Goal: Transaction & Acquisition: Purchase product/service

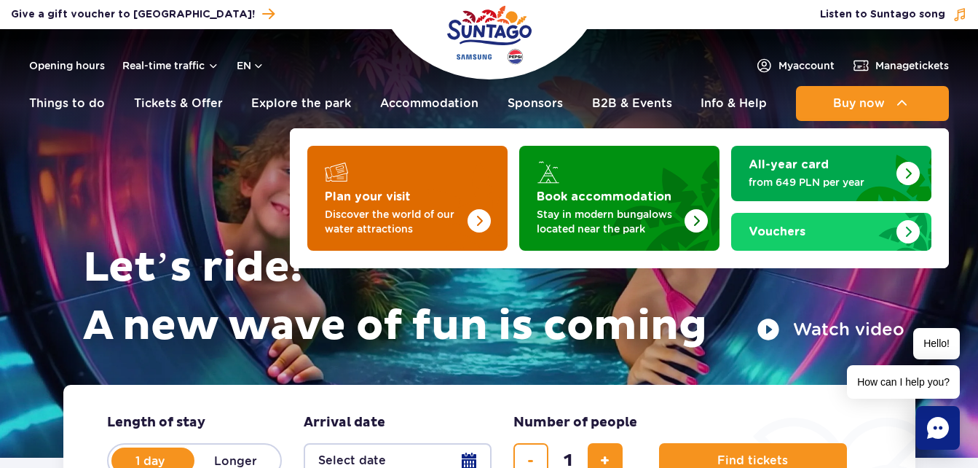
click at [478, 213] on img "Plan your visit" at bounding box center [479, 220] width 23 height 23
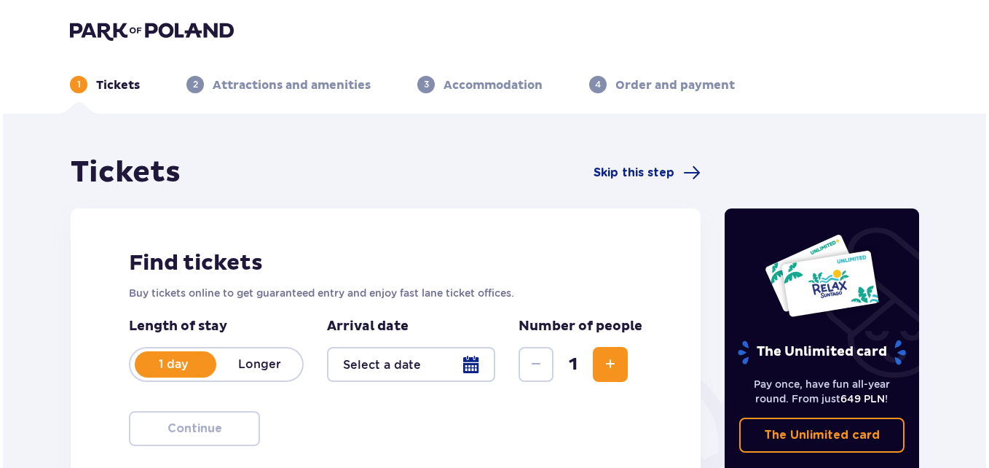
scroll to position [146, 0]
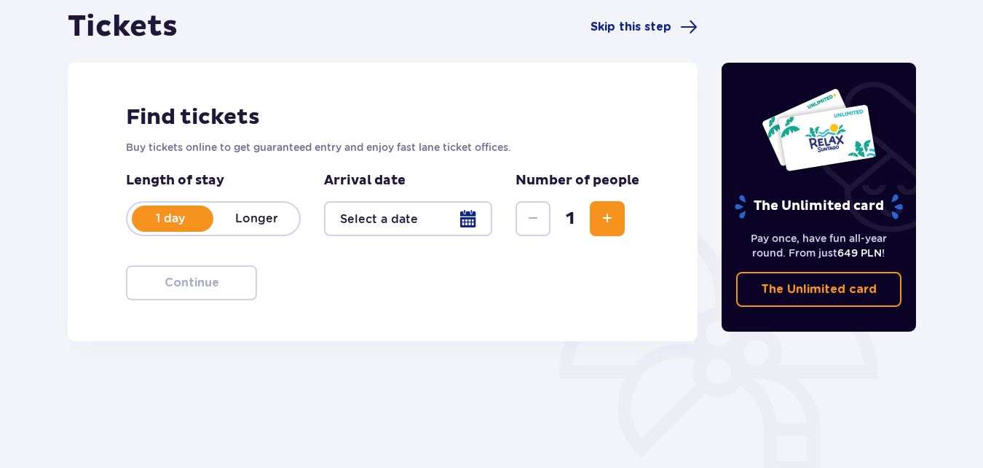
click at [470, 222] on div at bounding box center [408, 218] width 168 height 35
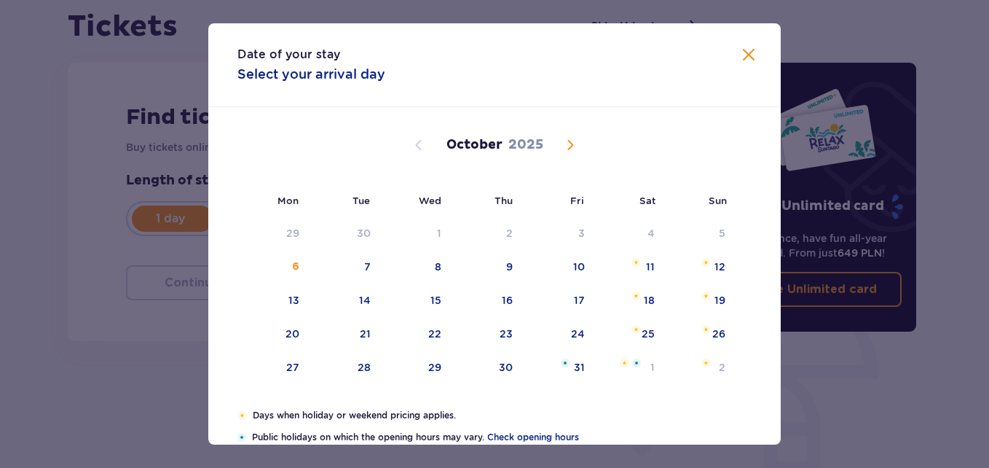
click at [570, 140] on span "Next month" at bounding box center [570, 144] width 17 height 17
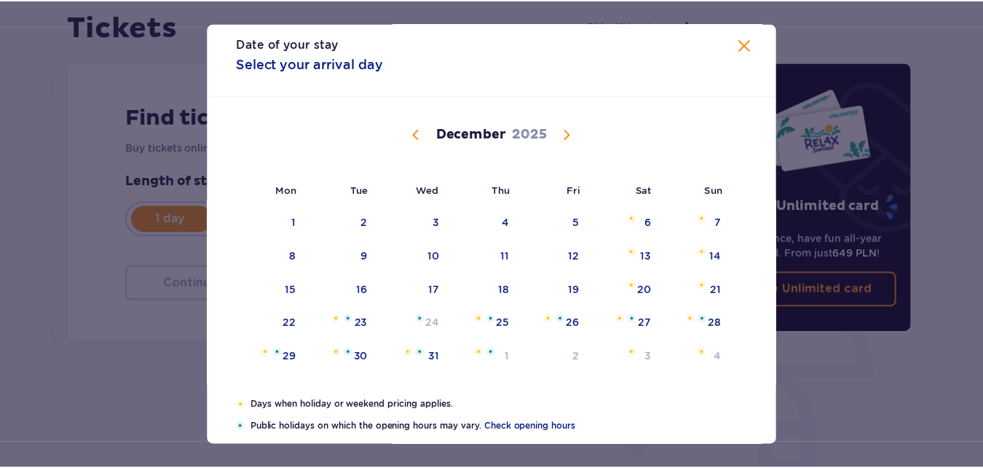
scroll to position [157, 0]
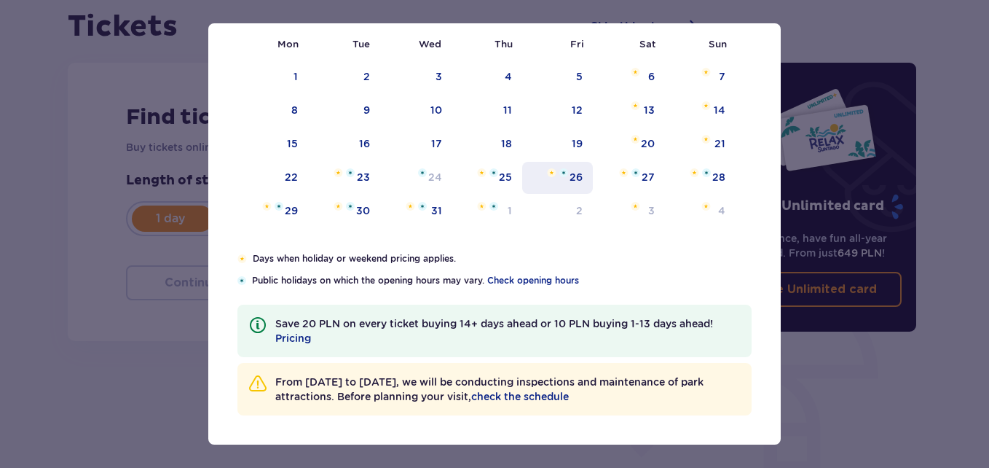
click at [579, 176] on div "26" at bounding box center [576, 177] width 13 height 15
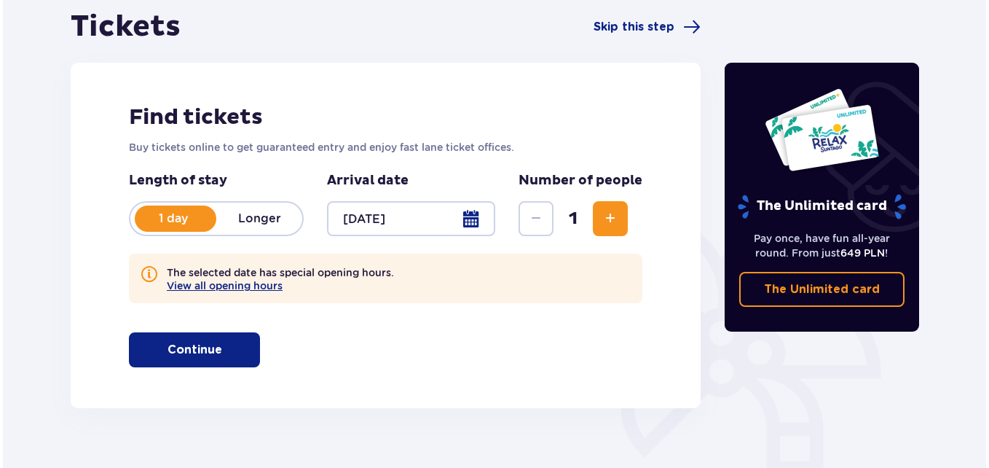
scroll to position [218, 0]
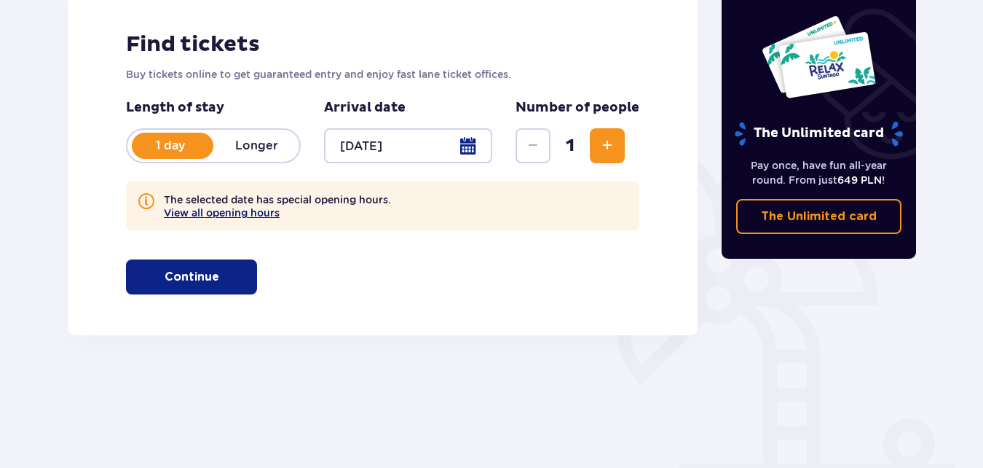
click at [232, 210] on button "View all opening hours" at bounding box center [222, 213] width 116 height 12
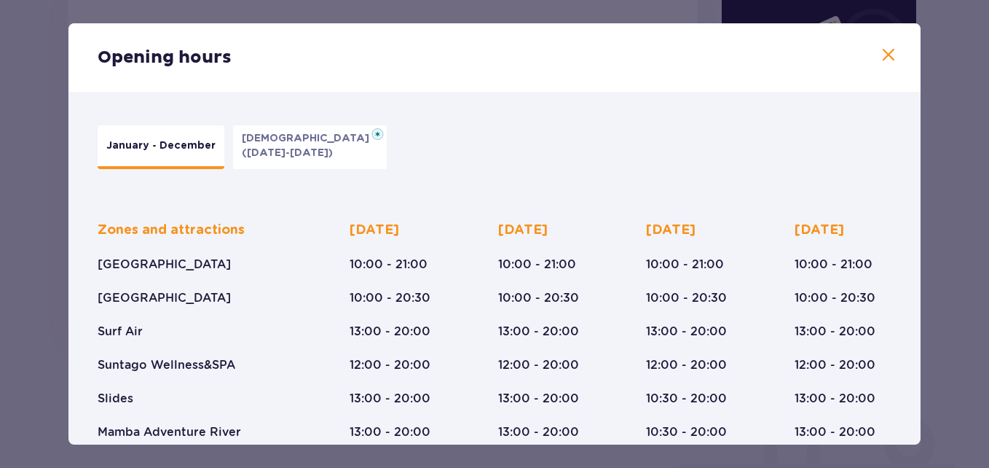
click at [371, 131] on img at bounding box center [377, 134] width 12 height 12
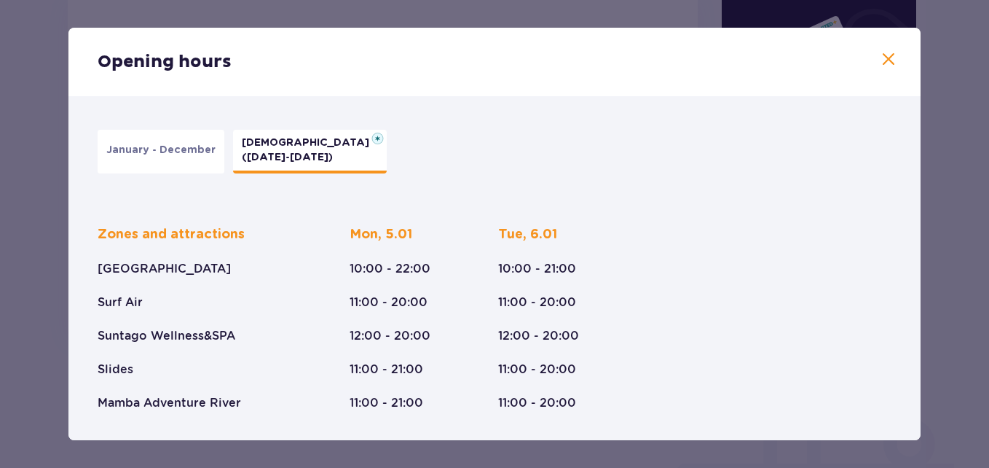
click at [888, 61] on span at bounding box center [888, 59] width 17 height 17
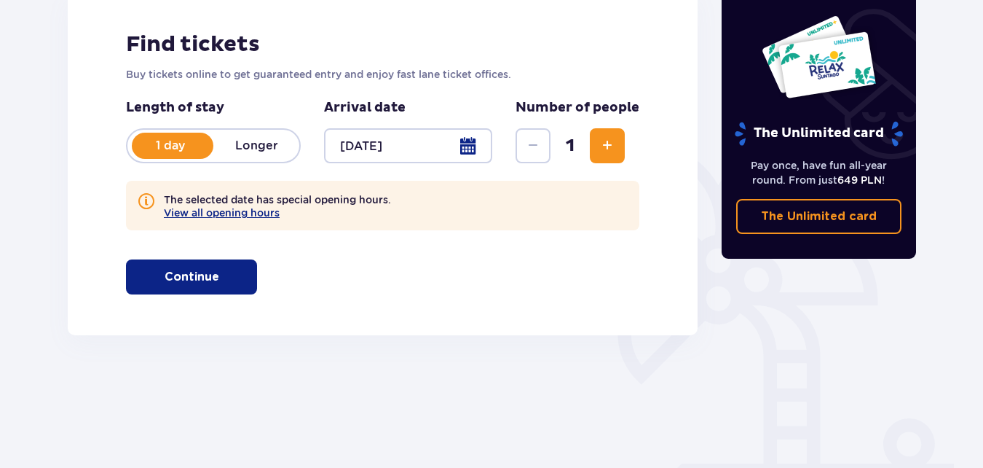
click at [461, 144] on div at bounding box center [408, 145] width 168 height 35
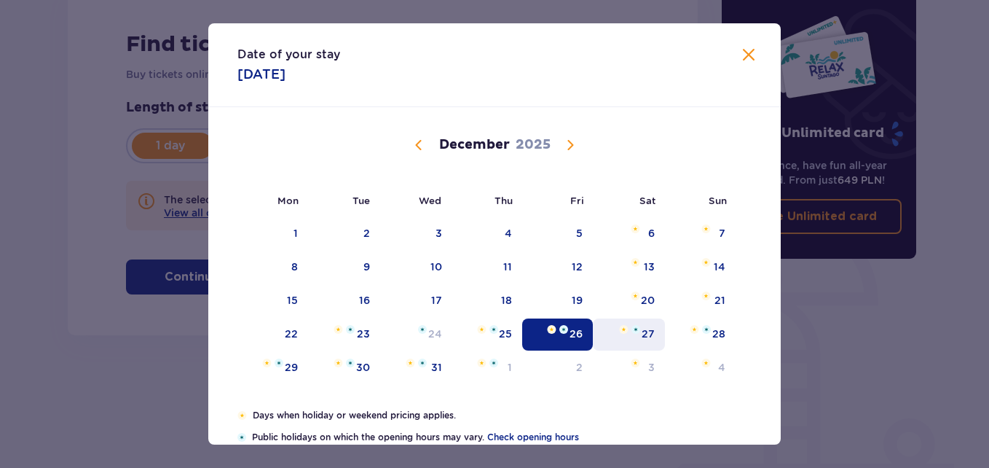
click at [645, 334] on div "27" at bounding box center [648, 333] width 13 height 15
type input "27.12.25"
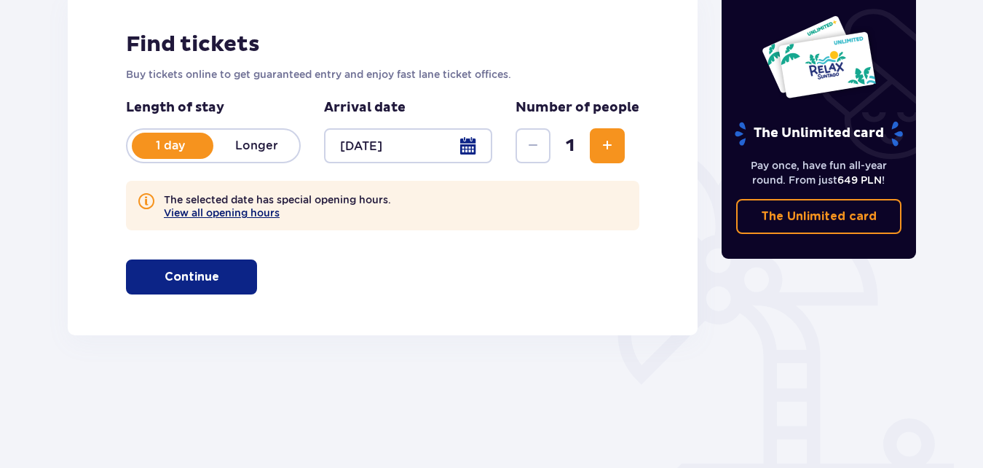
click at [245, 211] on button "View all opening hours" at bounding box center [222, 213] width 116 height 12
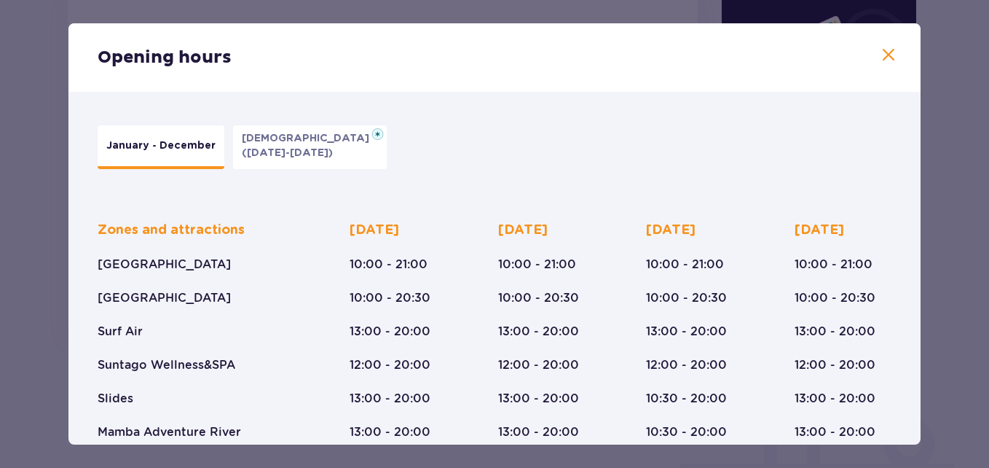
click at [883, 52] on span at bounding box center [888, 55] width 17 height 17
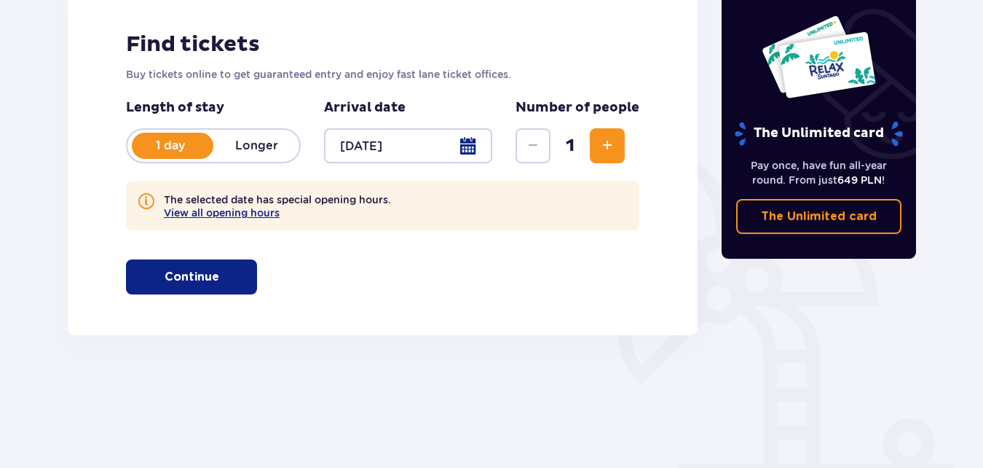
click at [168, 280] on p "Continue" at bounding box center [192, 277] width 55 height 16
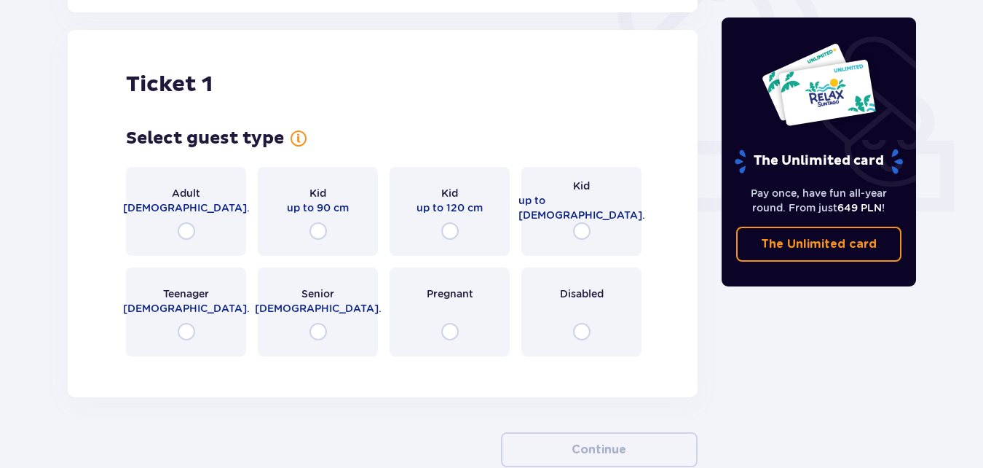
scroll to position [554, 0]
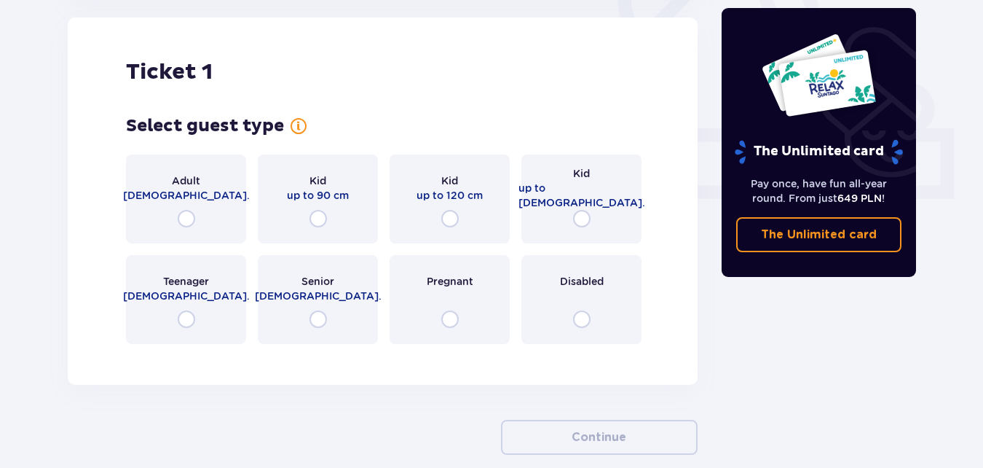
click at [189, 211] on input "radio" at bounding box center [186, 218] width 17 height 17
radio input "true"
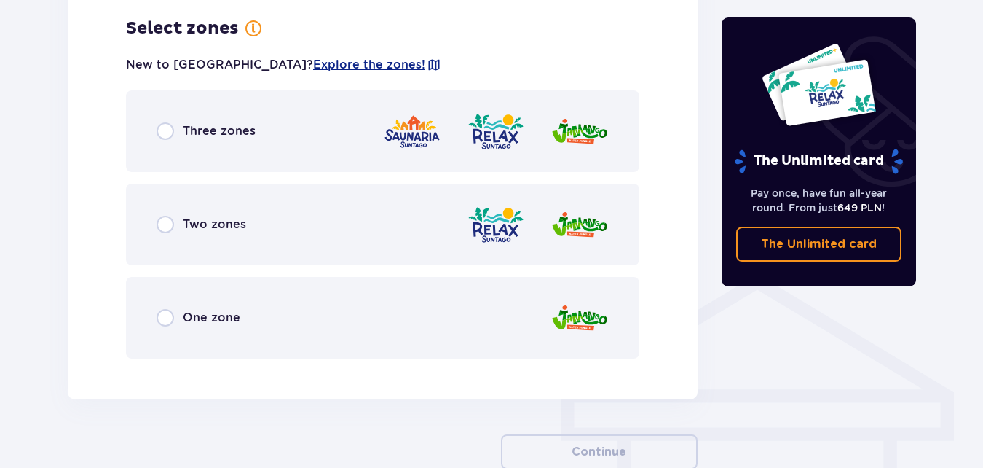
scroll to position [763, 0]
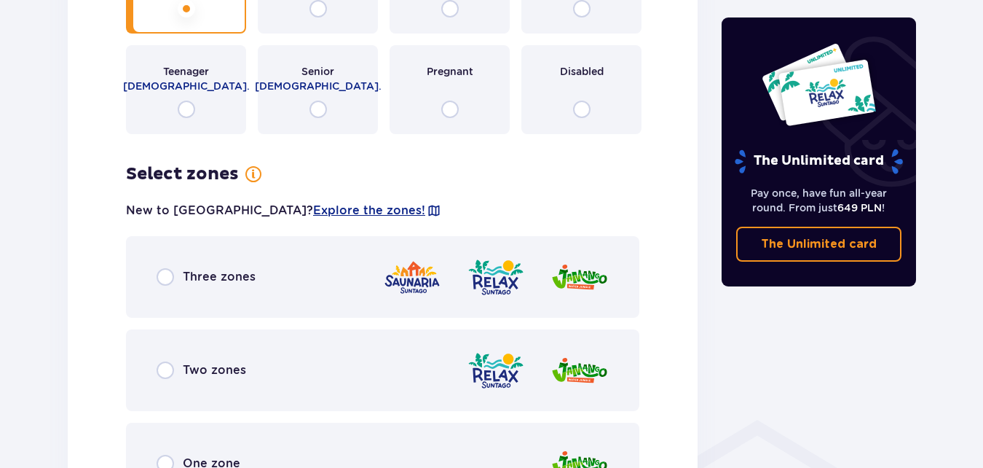
click at [186, 106] on input "radio" at bounding box center [186, 109] width 17 height 17
radio input "true"
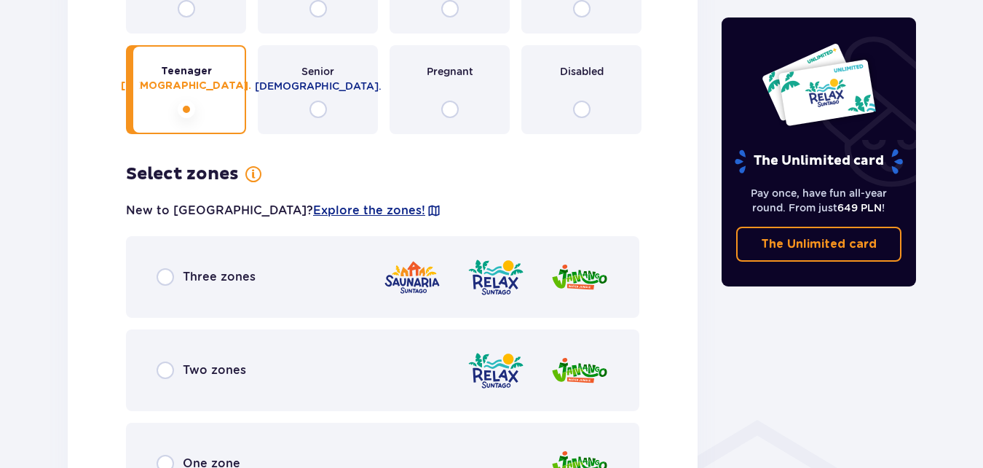
scroll to position [690, 0]
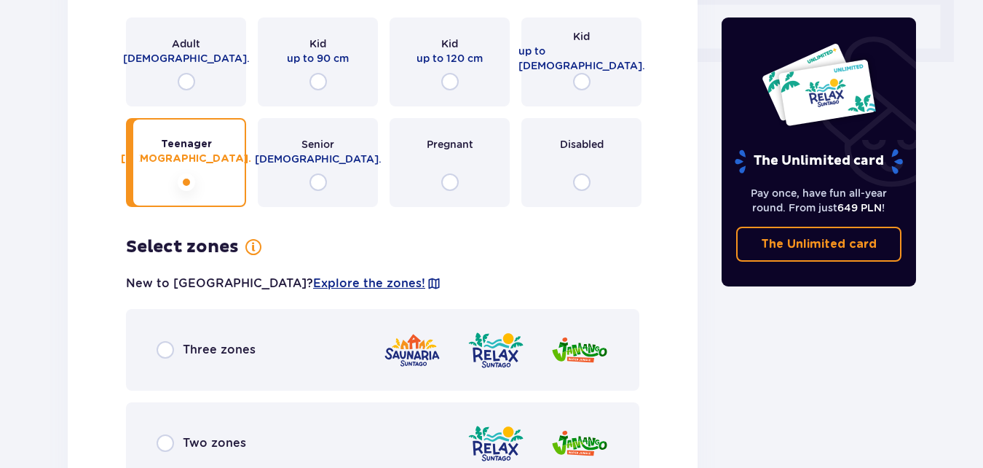
click at [588, 81] on input "radio" at bounding box center [581, 81] width 17 height 17
radio input "true"
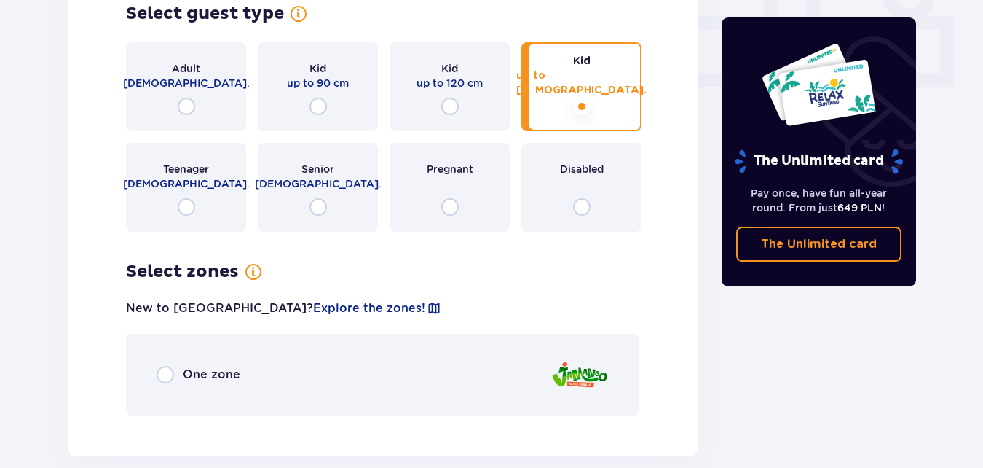
scroll to position [739, 0]
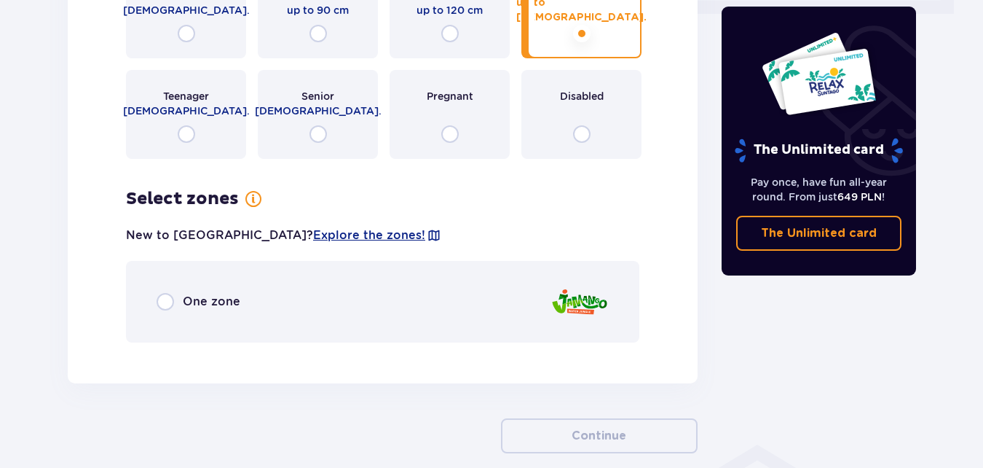
click at [165, 307] on input "radio" at bounding box center [165, 301] width 17 height 17
radio input "true"
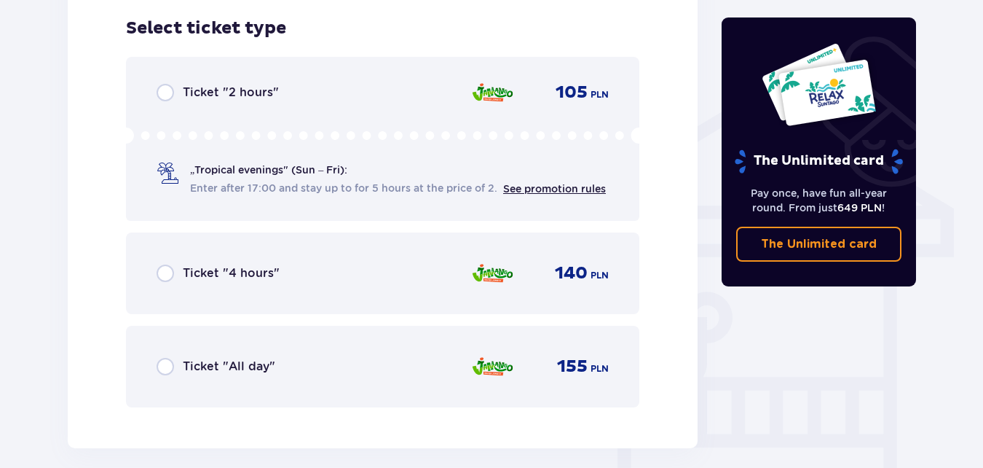
scroll to position [655, 0]
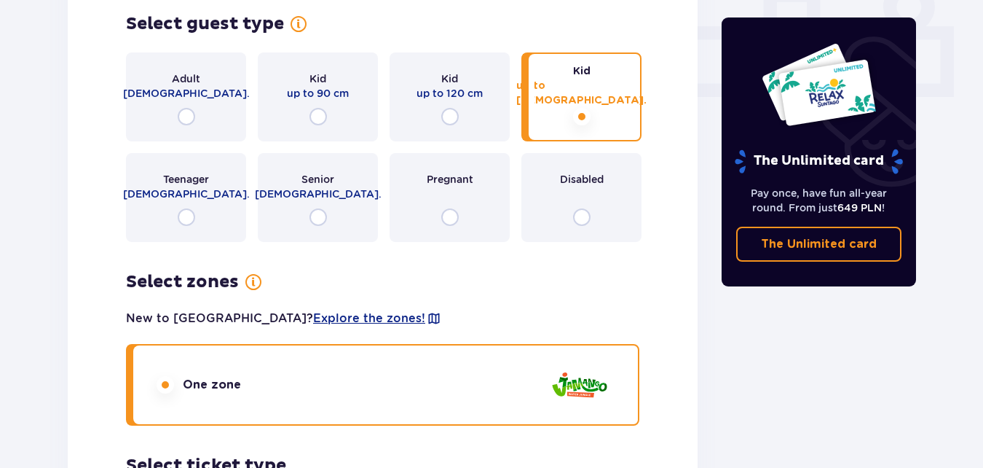
click at [163, 383] on input "radio" at bounding box center [165, 384] width 17 height 17
click at [161, 383] on input "radio" at bounding box center [165, 384] width 17 height 17
click at [582, 115] on input "radio" at bounding box center [581, 116] width 17 height 17
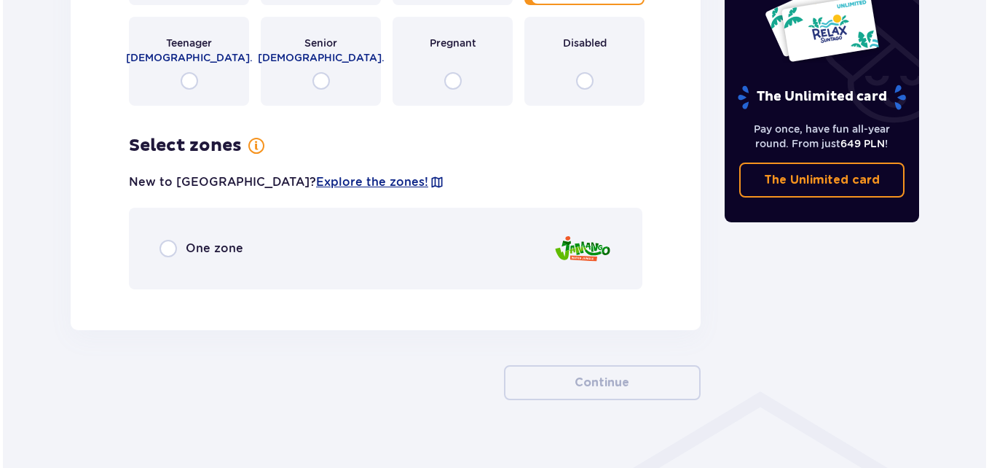
scroll to position [811, 0]
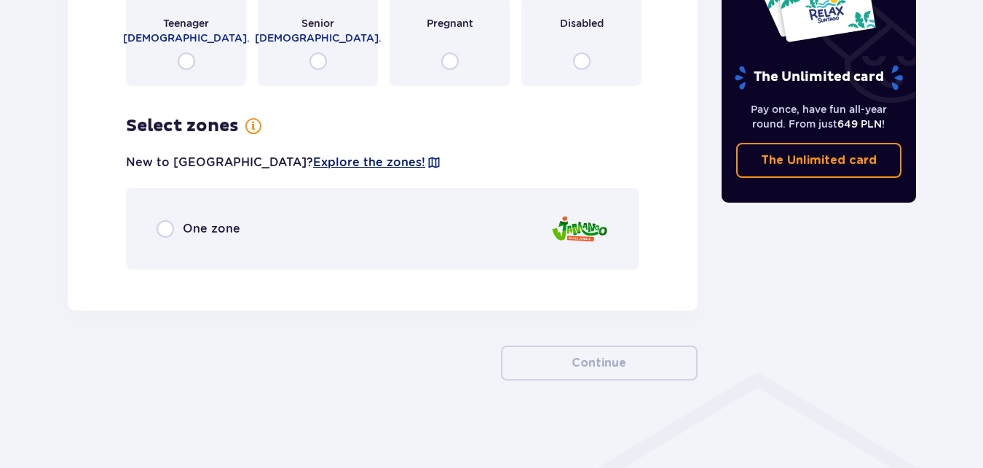
click at [313, 159] on span "Explore the zones!" at bounding box center [369, 162] width 112 height 16
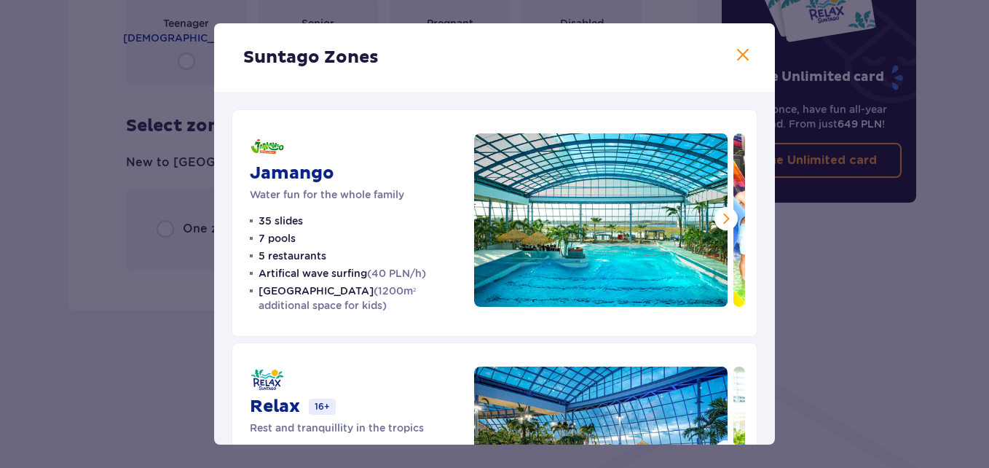
click at [723, 218] on span at bounding box center [725, 218] width 17 height 17
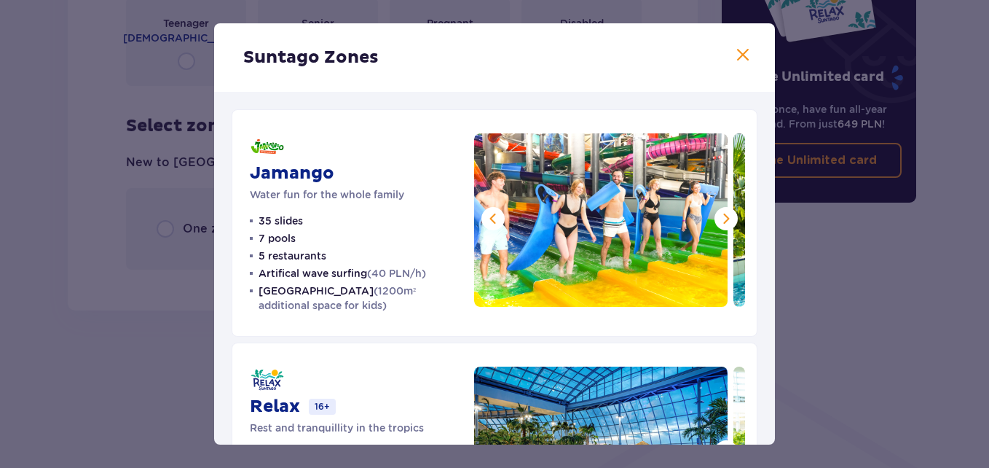
click at [723, 218] on span at bounding box center [725, 218] width 17 height 17
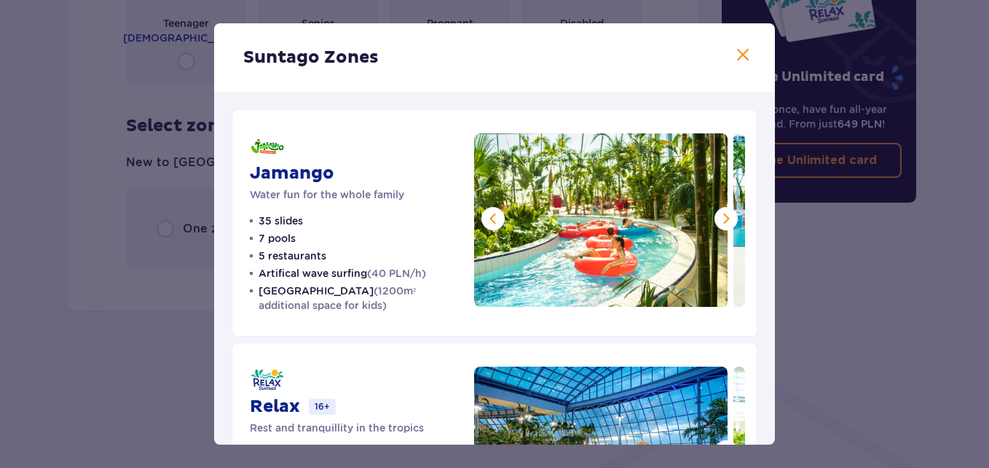
click at [723, 218] on span at bounding box center [725, 218] width 17 height 17
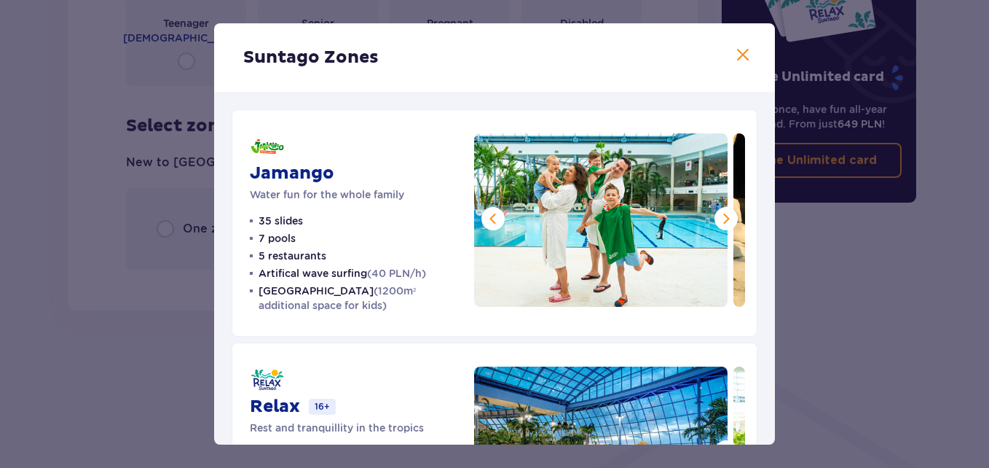
click at [723, 218] on span at bounding box center [725, 218] width 17 height 17
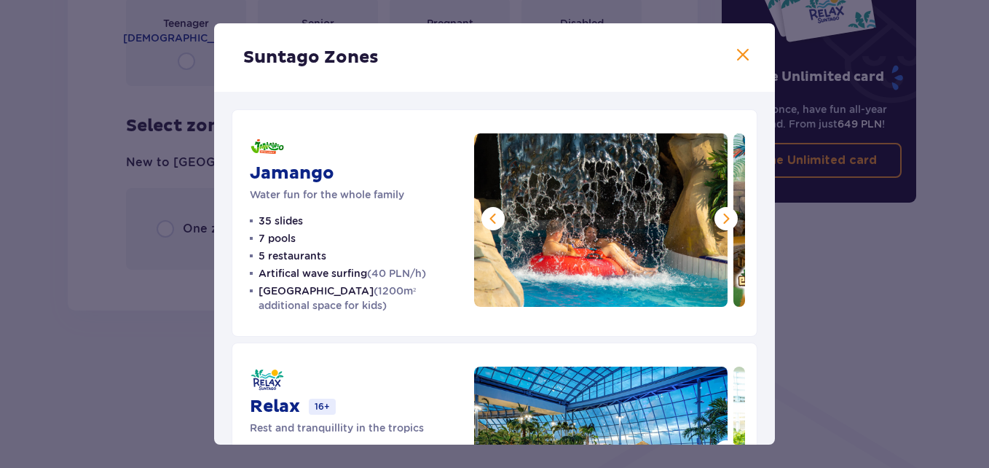
click at [723, 218] on span at bounding box center [725, 218] width 17 height 17
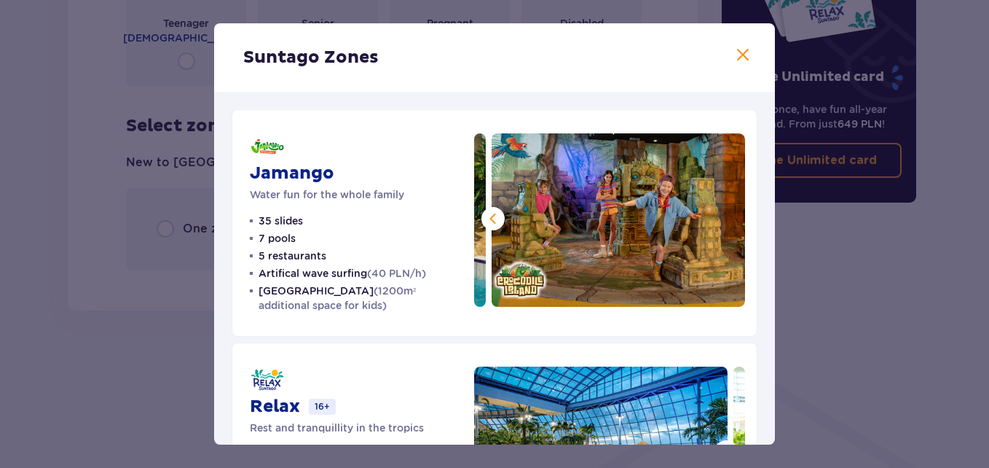
scroll to position [146, 0]
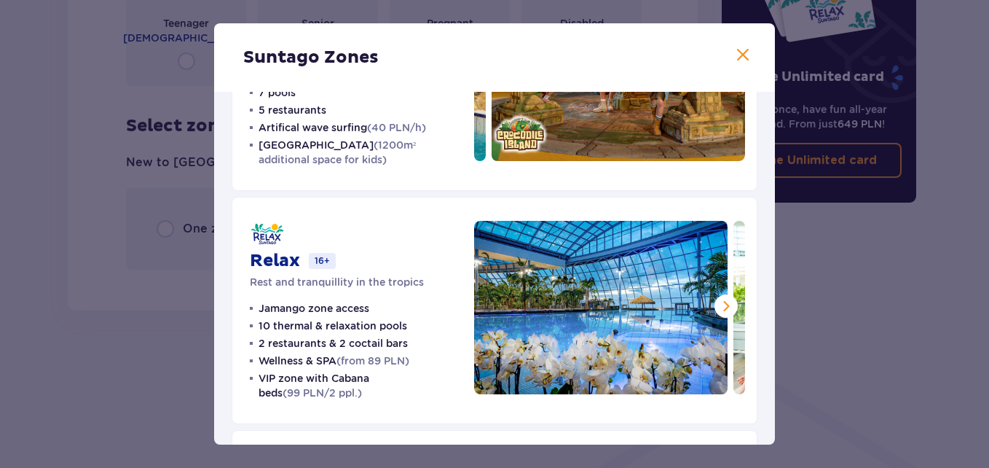
click at [719, 306] on span at bounding box center [725, 305] width 17 height 17
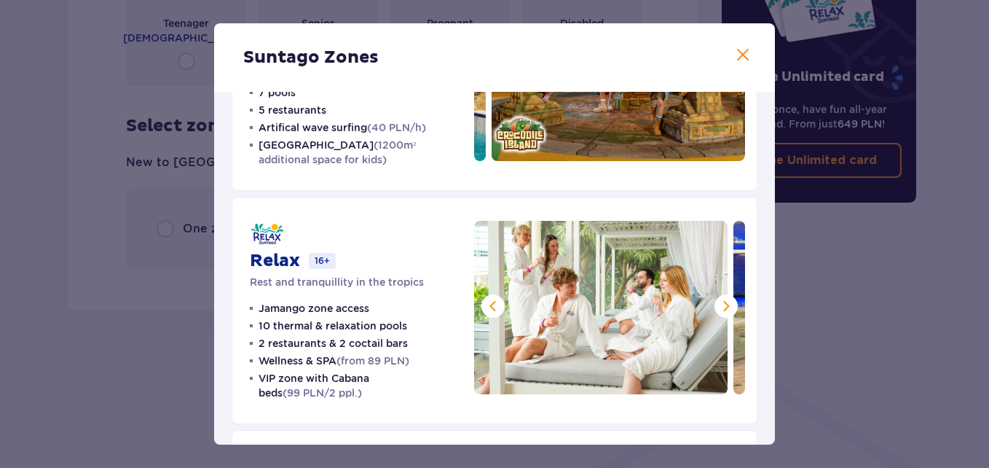
click at [719, 306] on span at bounding box center [725, 305] width 17 height 17
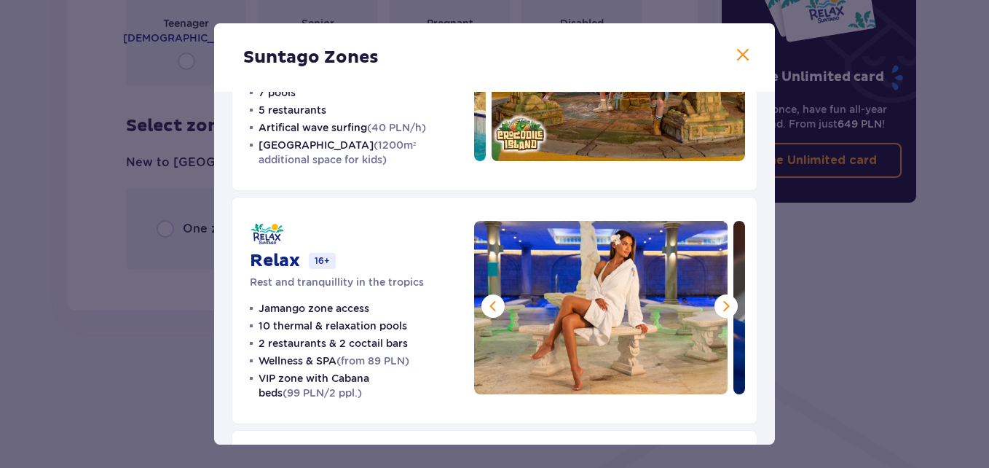
click at [719, 306] on span at bounding box center [725, 305] width 17 height 17
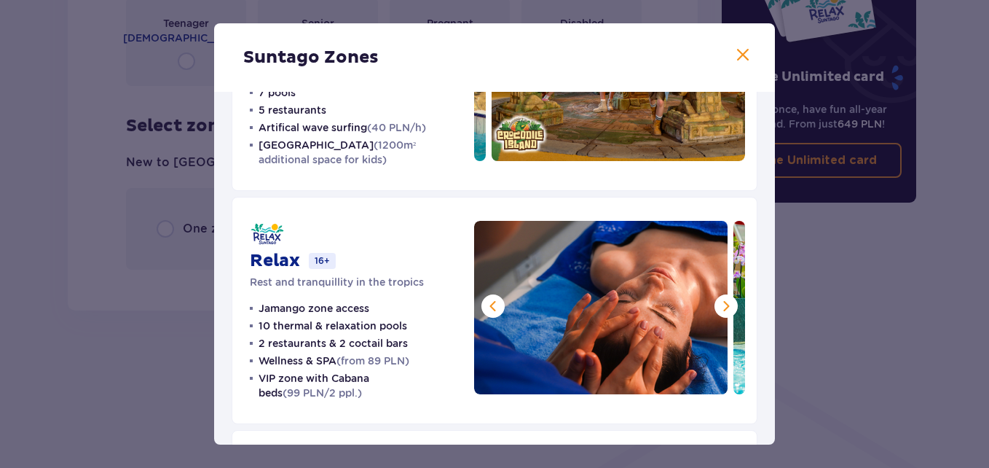
click at [719, 306] on span at bounding box center [725, 305] width 17 height 17
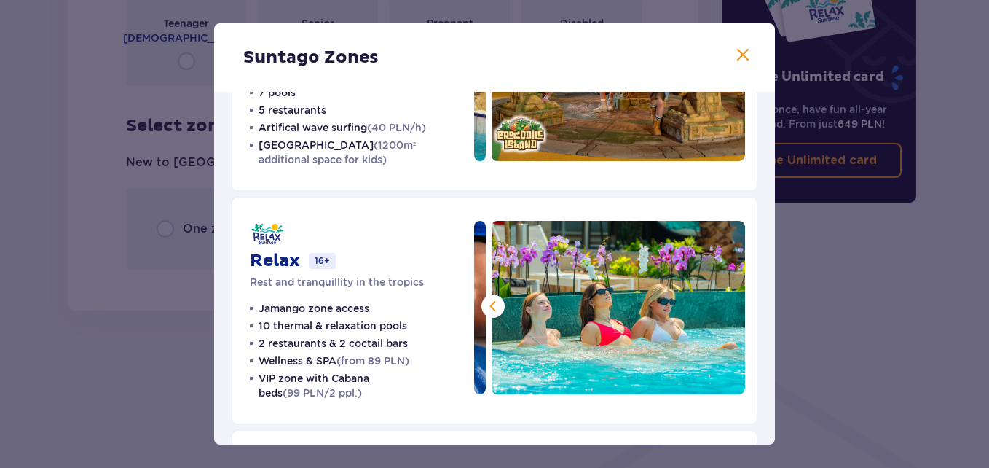
scroll to position [370, 0]
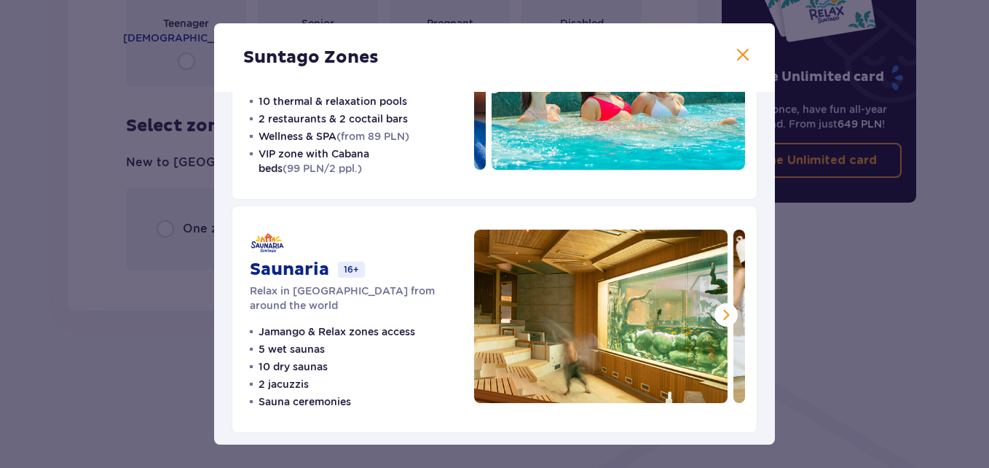
click at [718, 315] on span at bounding box center [725, 314] width 17 height 17
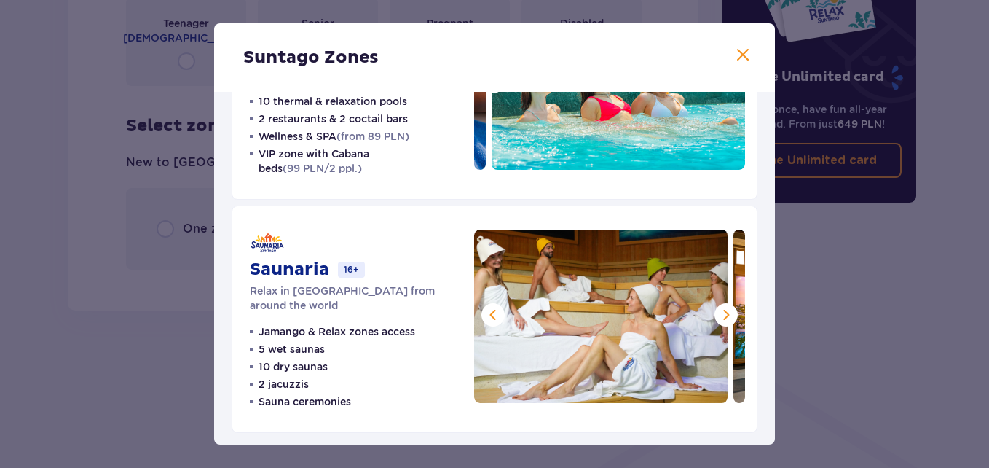
click at [718, 315] on span at bounding box center [725, 314] width 17 height 17
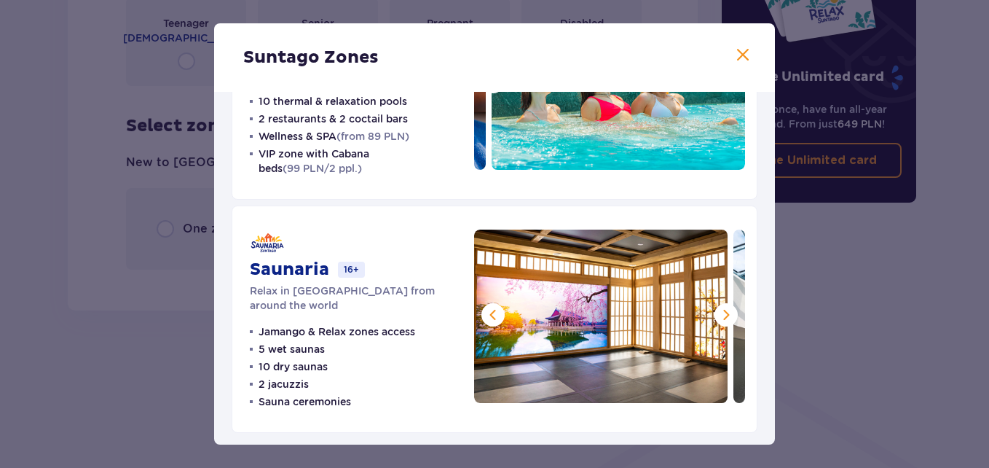
click at [718, 315] on span at bounding box center [725, 314] width 17 height 17
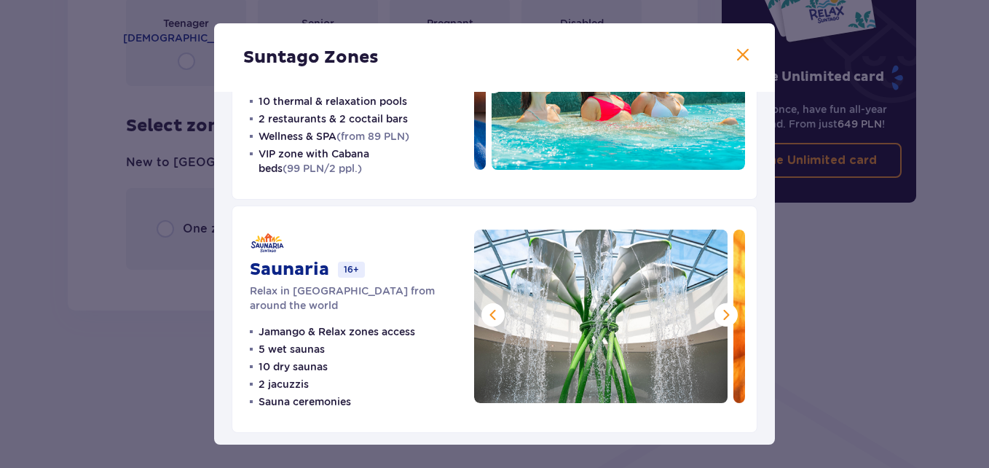
click at [718, 315] on span at bounding box center [725, 314] width 17 height 17
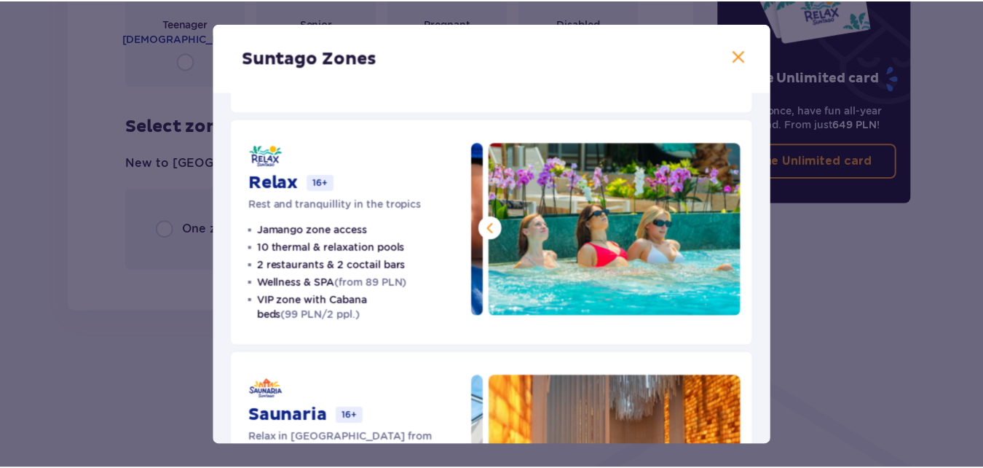
scroll to position [0, 0]
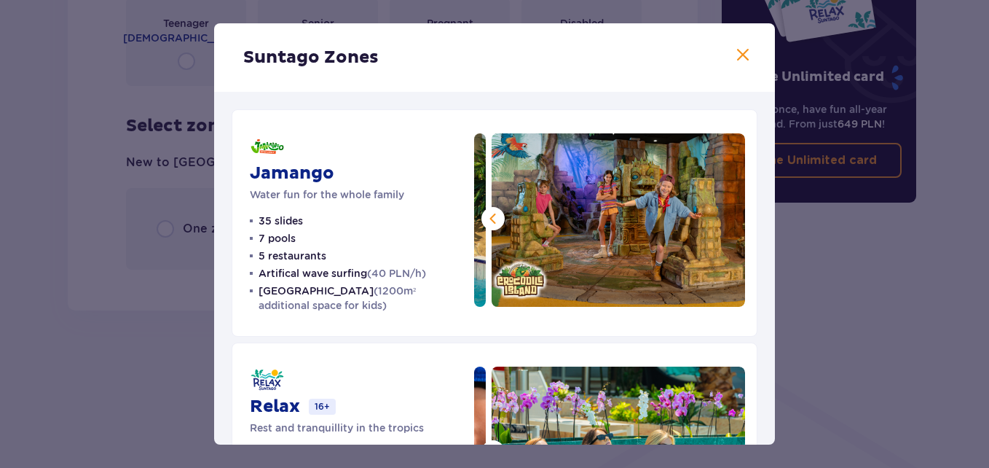
click at [742, 57] on span at bounding box center [742, 55] width 17 height 17
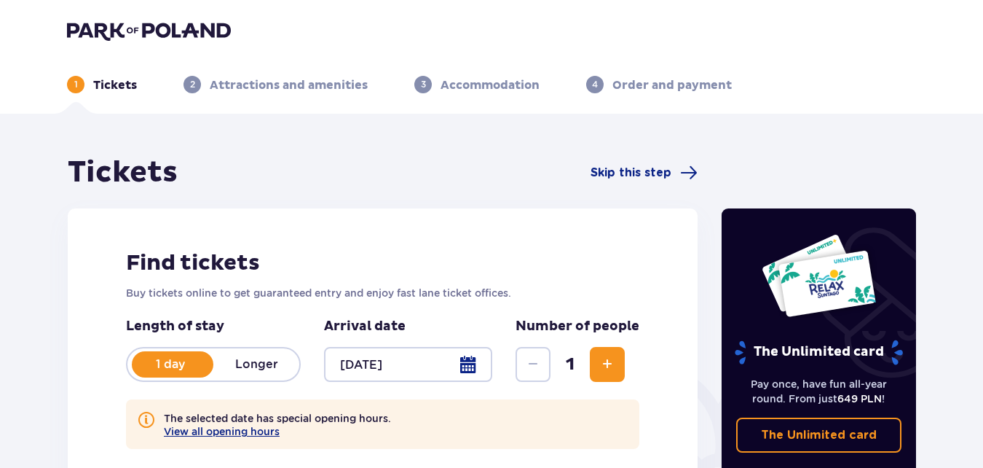
click at [476, 364] on div at bounding box center [408, 364] width 168 height 35
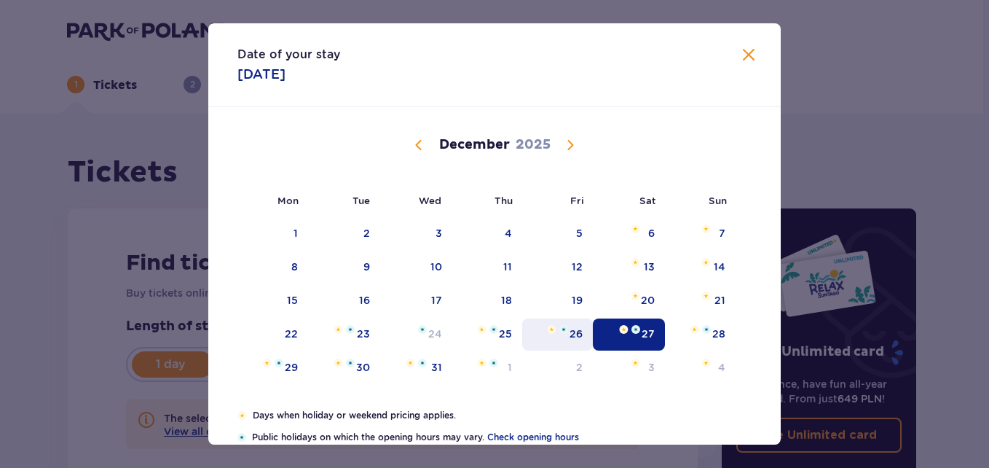
click at [570, 337] on div "26" at bounding box center [576, 333] width 13 height 15
type input "26.12.25"
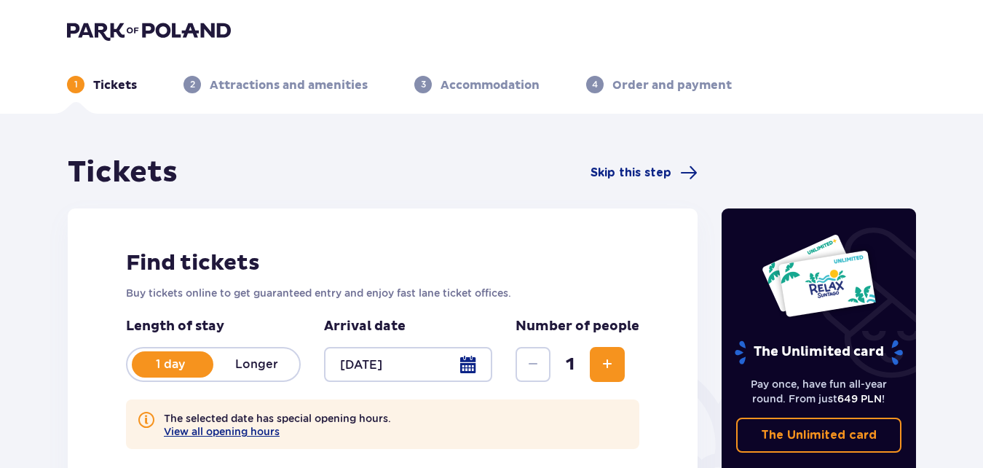
click at [470, 361] on div at bounding box center [408, 364] width 168 height 35
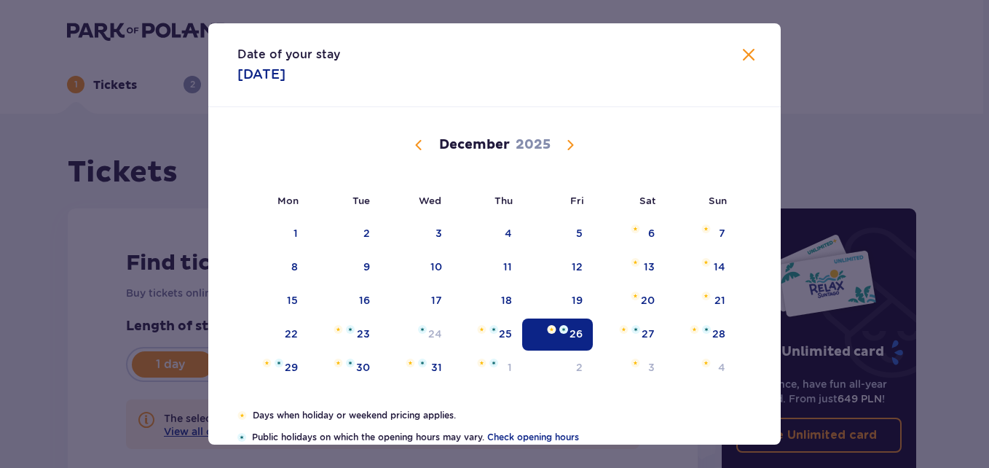
click at [570, 336] on div "26" at bounding box center [576, 333] width 13 height 15
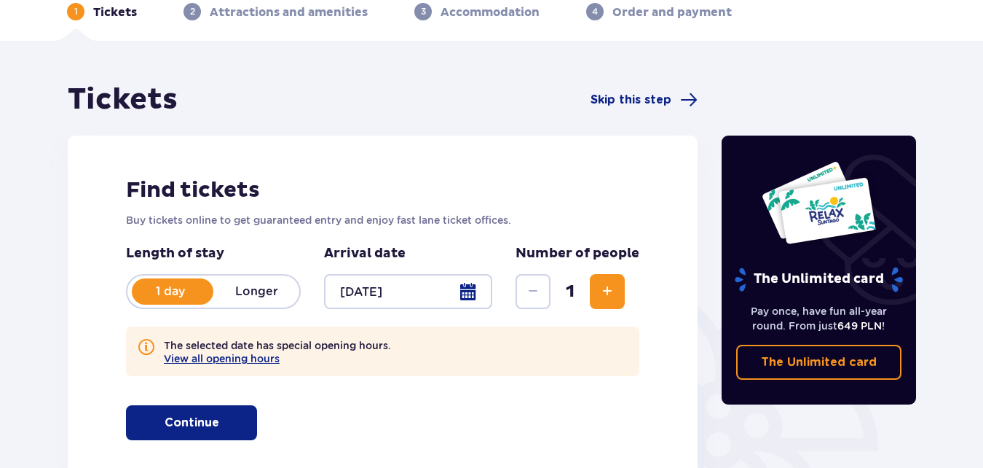
scroll to position [146, 0]
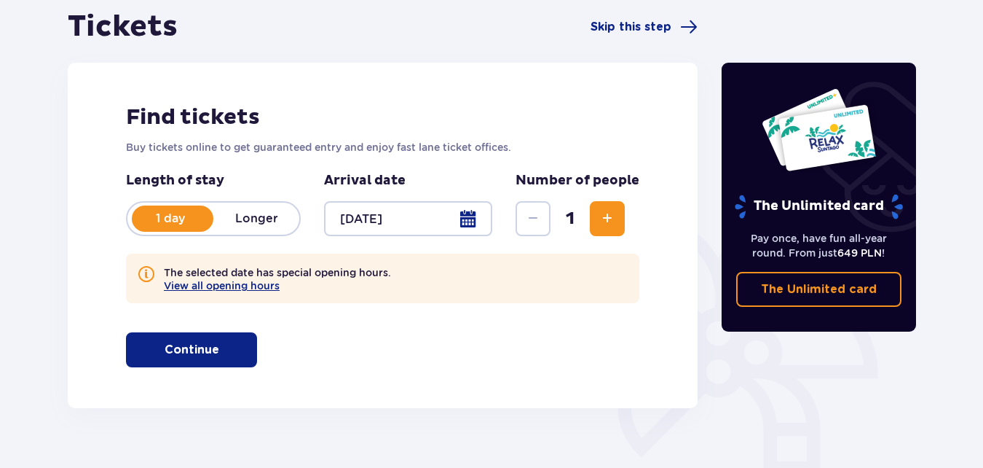
click at [622, 214] on button "Increase" at bounding box center [607, 218] width 35 height 35
click at [608, 220] on span "Increase" at bounding box center [607, 218] width 17 height 17
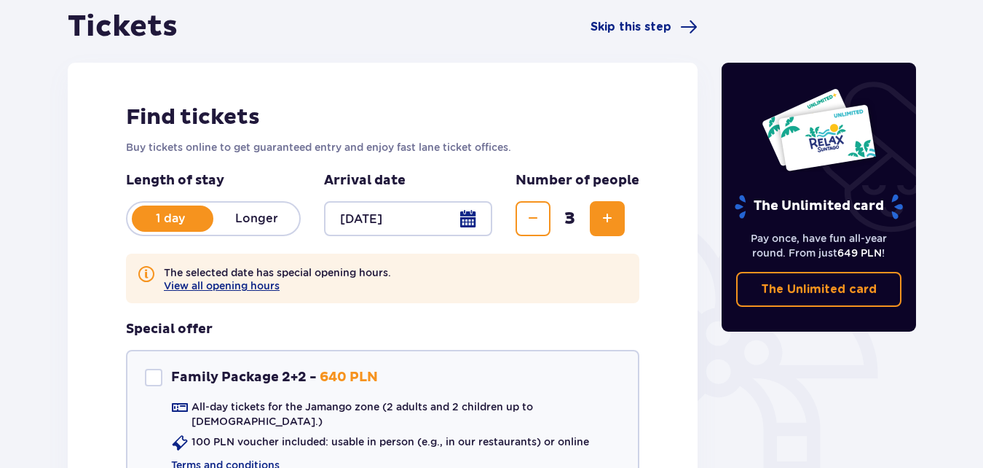
click at [608, 220] on span "Increase" at bounding box center [607, 218] width 17 height 17
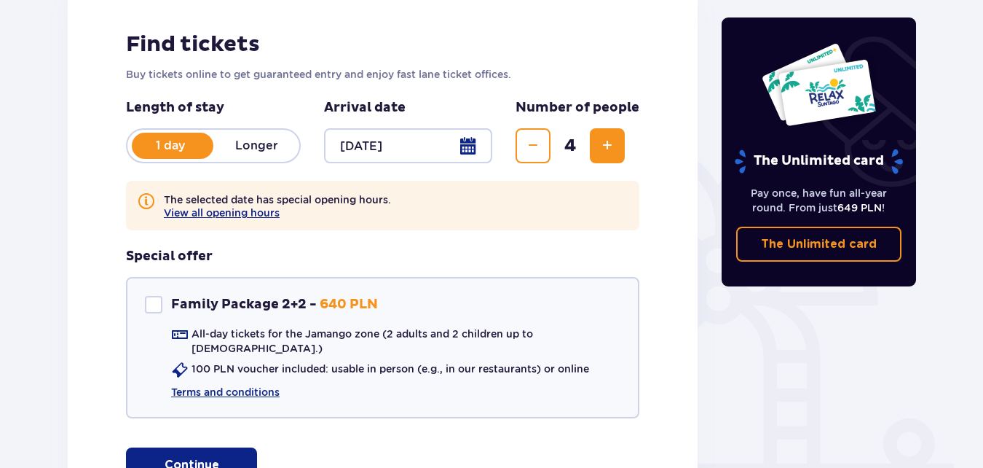
scroll to position [291, 0]
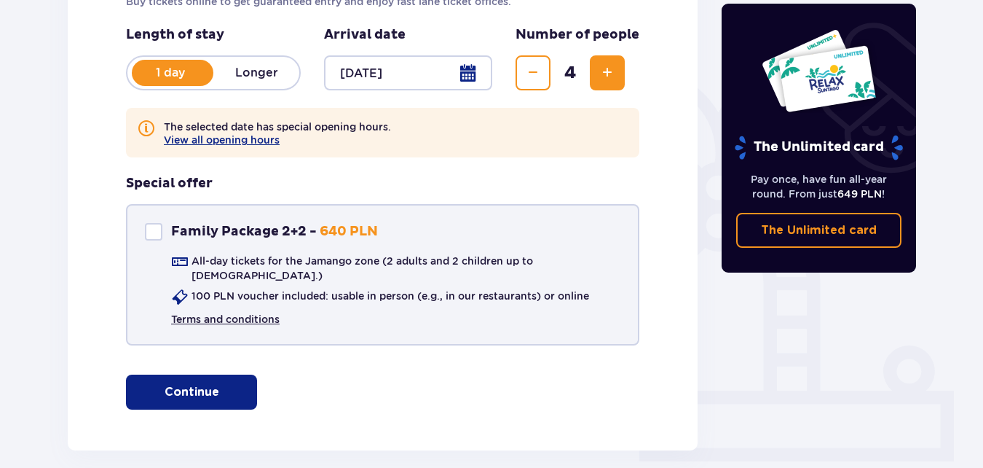
click at [251, 312] on link "Terms and conditions" at bounding box center [225, 319] width 109 height 15
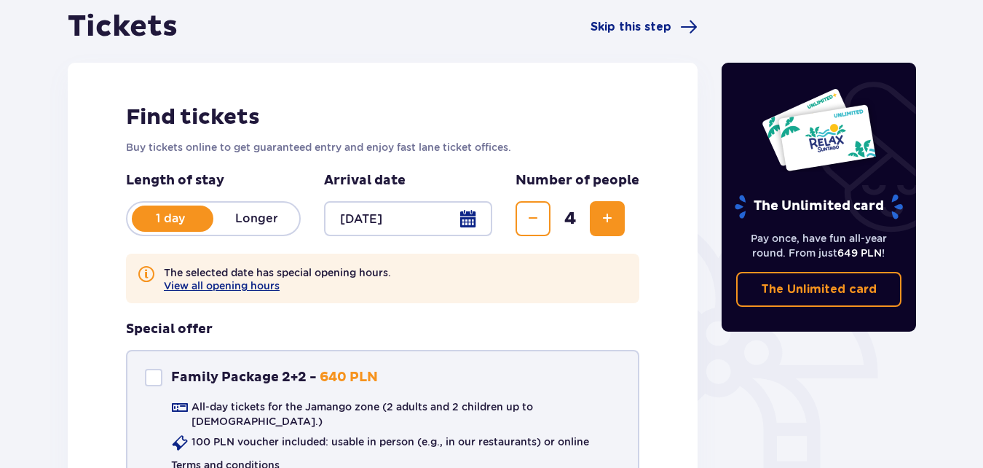
scroll to position [73, 0]
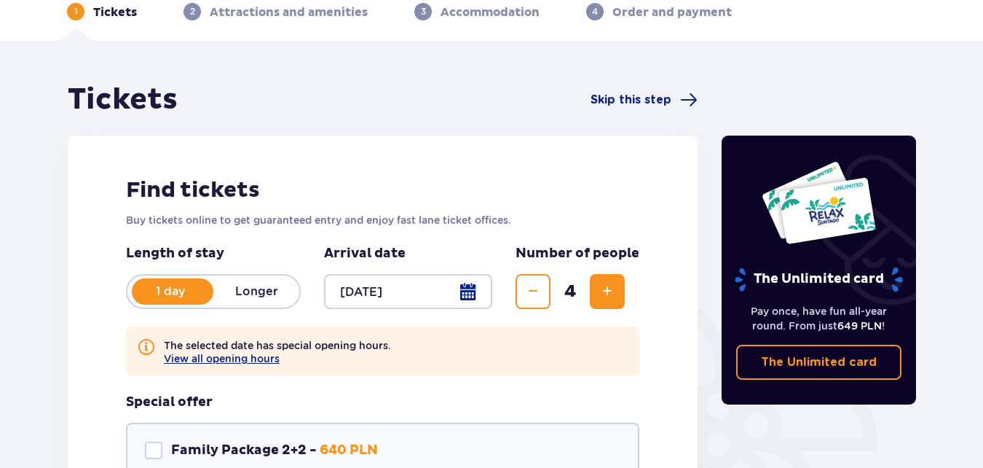
click at [468, 289] on div at bounding box center [408, 291] width 168 height 35
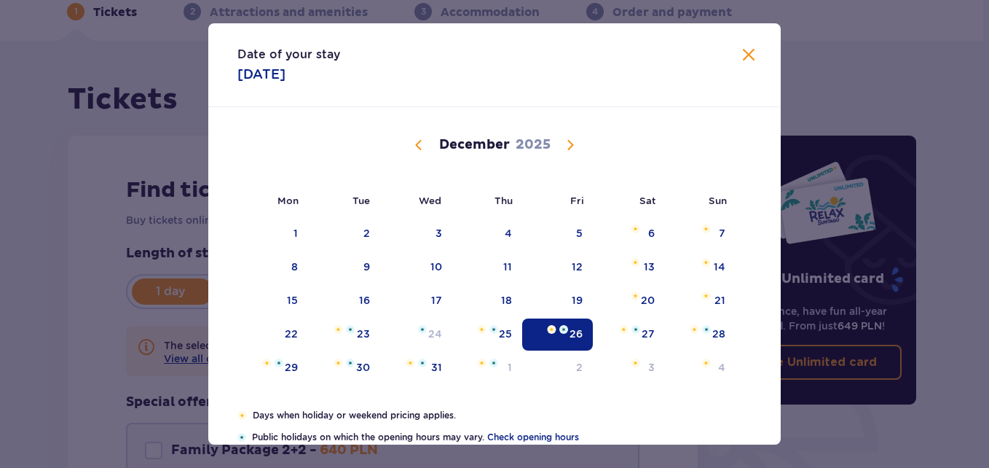
click at [740, 51] on span "Close" at bounding box center [748, 55] width 17 height 17
